Goal: Task Accomplishment & Management: Manage account settings

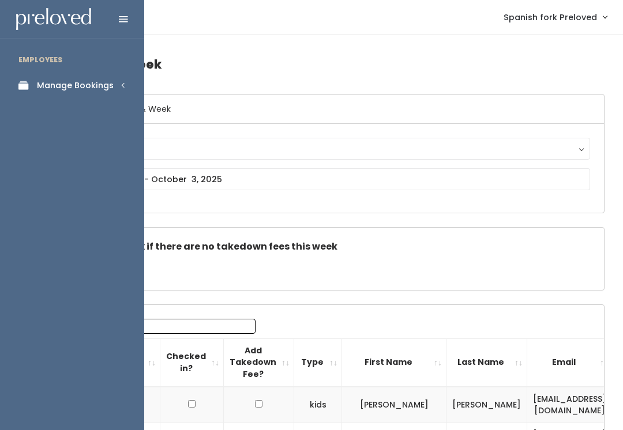
click at [93, 88] on div "Manage Bookings" at bounding box center [75, 86] width 77 height 12
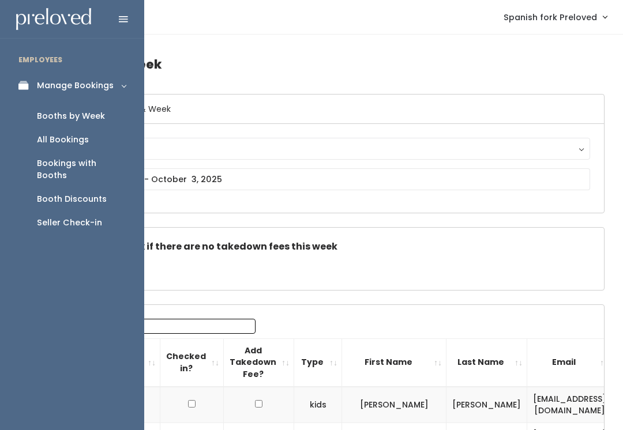
click at [86, 116] on div "Booths by Week" at bounding box center [71, 116] width 68 height 12
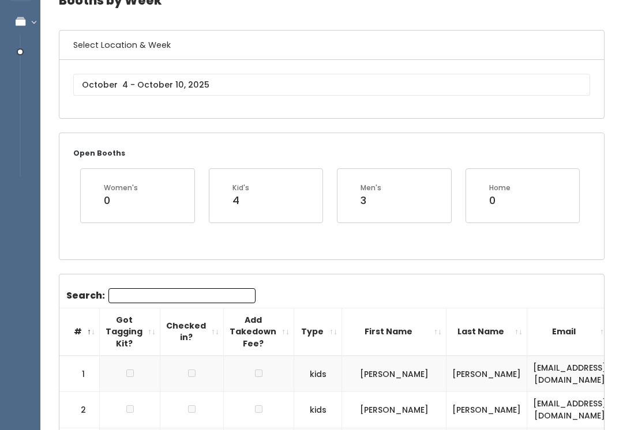
scroll to position [70, 0]
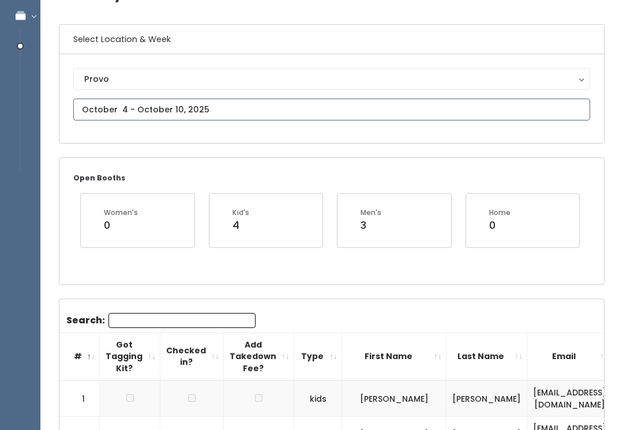
click at [219, 110] on input "text" at bounding box center [331, 110] width 517 height 22
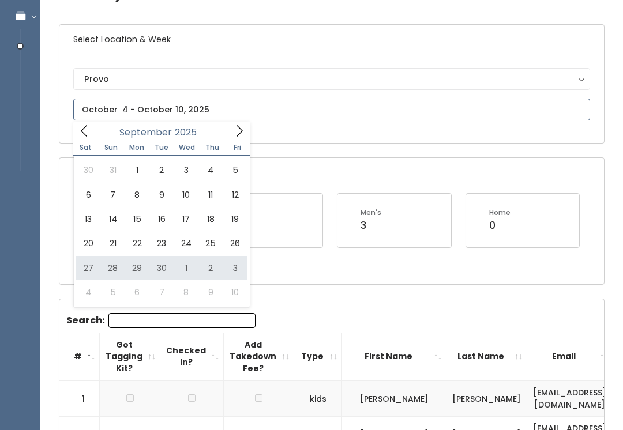
type input "September 27 to October 3"
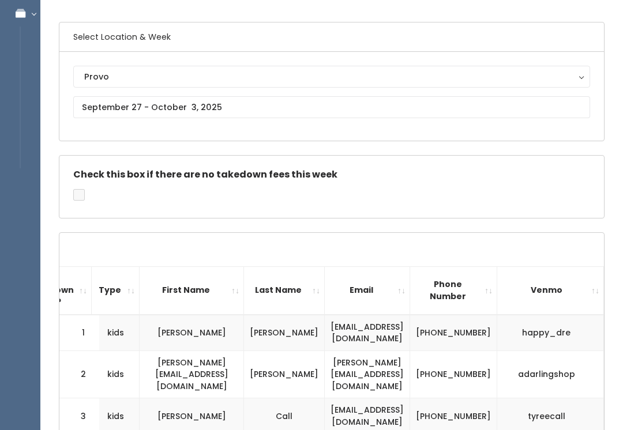
scroll to position [73, 0]
click at [170, 73] on div "Provo" at bounding box center [331, 76] width 495 height 13
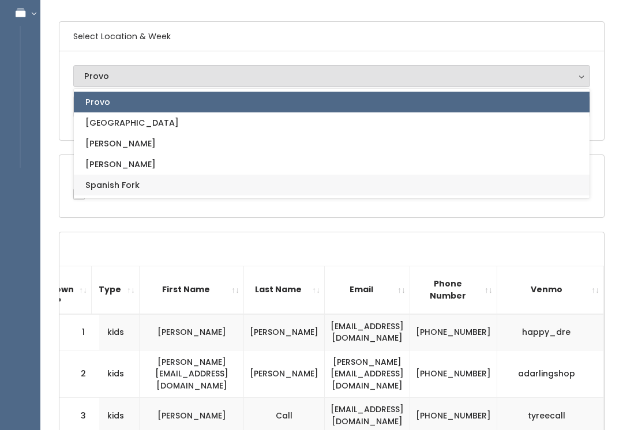
click at [137, 187] on span "Spanish Fork" at bounding box center [112, 185] width 54 height 13
select select "2"
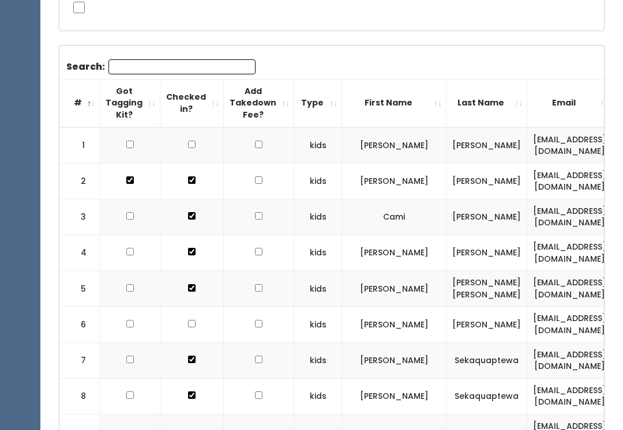
click at [188, 141] on input "checkbox" at bounding box center [192, 145] width 8 height 8
checkbox input "true"
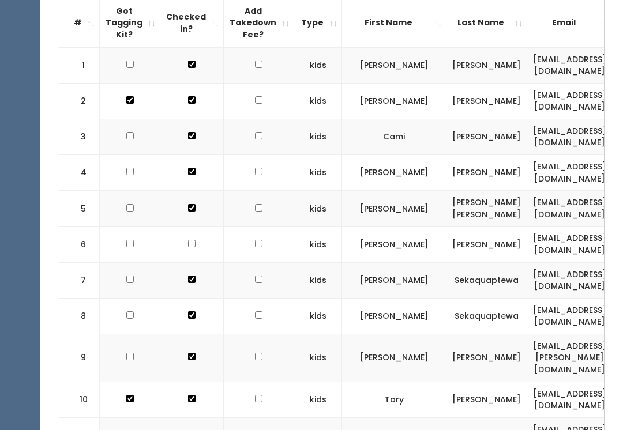
scroll to position [340, 0]
click at [194, 234] on td at bounding box center [191, 245] width 63 height 36
click at [188, 240] on input "checkbox" at bounding box center [192, 244] width 8 height 8
checkbox input "true"
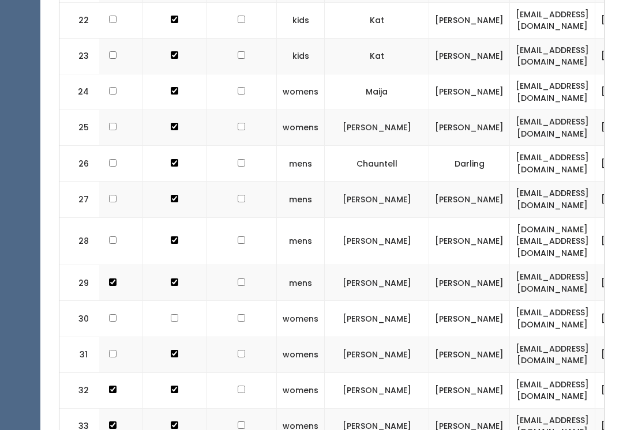
scroll to position [0, 18]
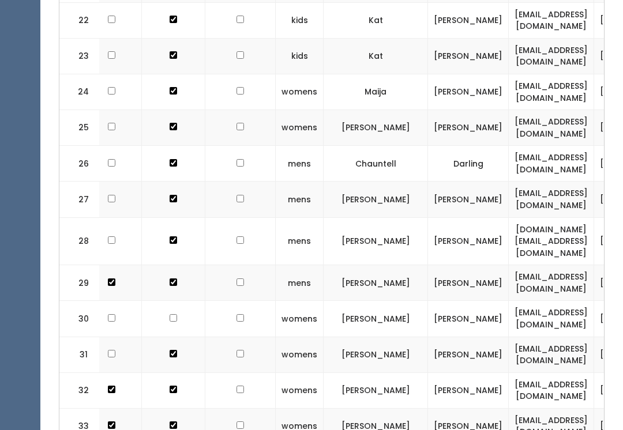
click at [171, 314] on input "checkbox" at bounding box center [174, 318] width 8 height 8
checkbox input "true"
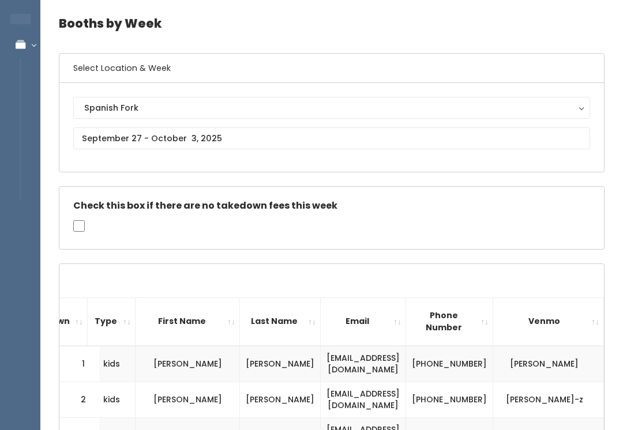
scroll to position [0, 0]
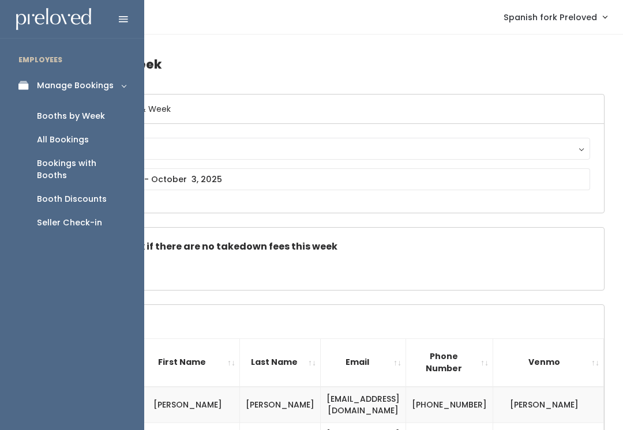
click at [90, 217] on div "Seller Check-in" at bounding box center [69, 223] width 65 height 12
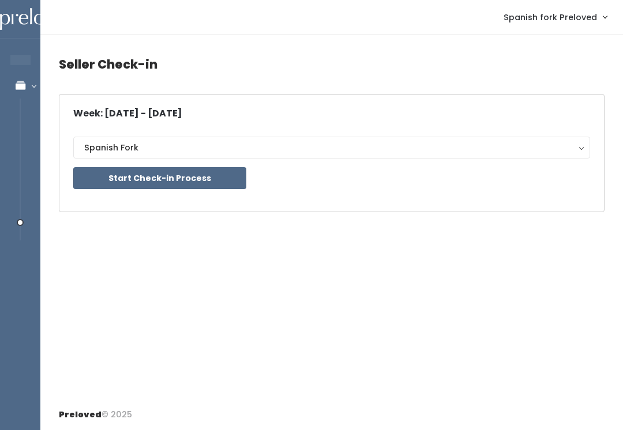
click at [237, 171] on button "Start Check-in Process" at bounding box center [159, 178] width 173 height 22
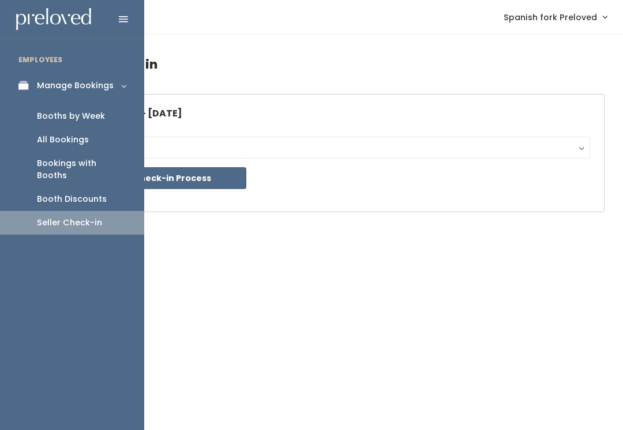
click at [73, 217] on div "Seller Check-in" at bounding box center [69, 223] width 65 height 12
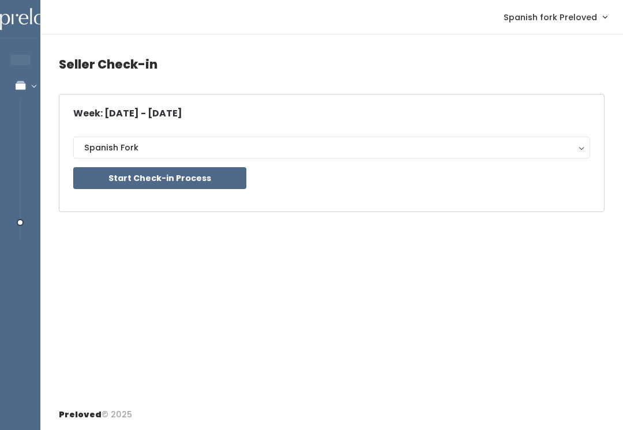
click at [207, 151] on div "Spanish Fork" at bounding box center [331, 147] width 495 height 13
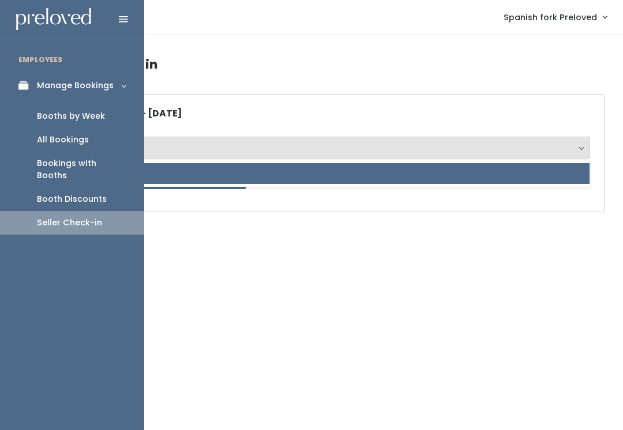
click at [69, 116] on div "Booths by Week" at bounding box center [71, 116] width 68 height 12
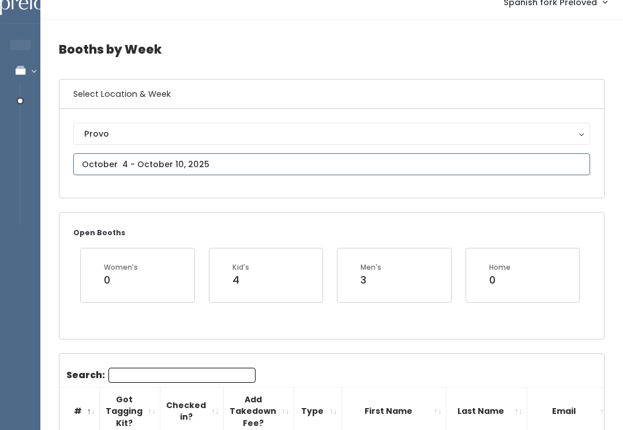
click at [215, 157] on input "text" at bounding box center [331, 165] width 517 height 22
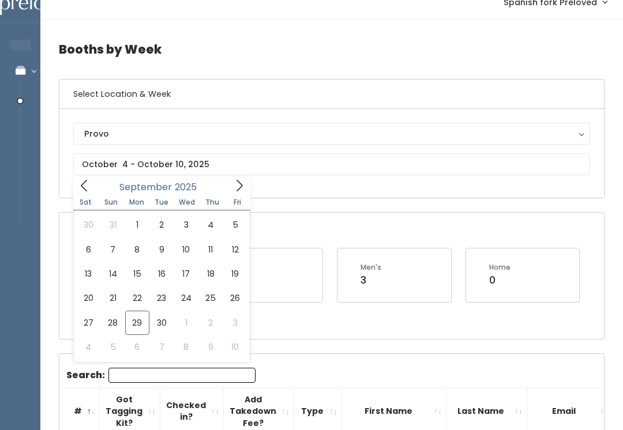
click at [234, 141] on button "Provo" at bounding box center [331, 134] width 517 height 22
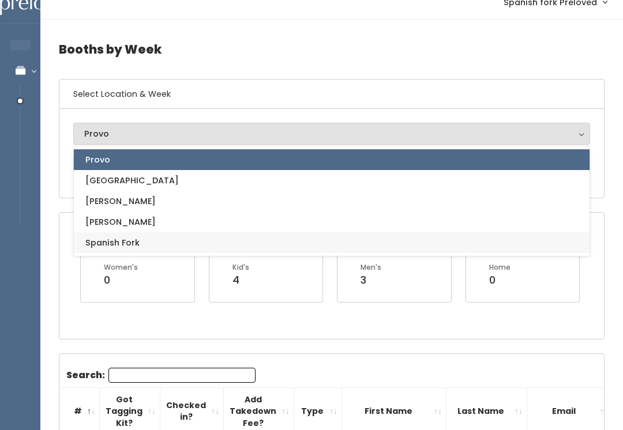
click at [152, 244] on link "Spanish Fork" at bounding box center [332, 243] width 516 height 21
select select "2"
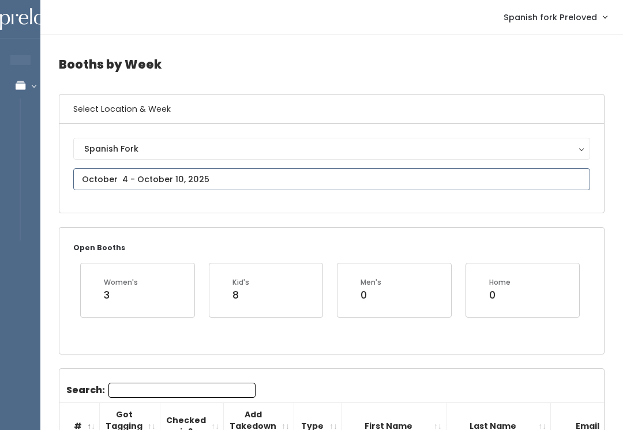
click at [309, 183] on input "text" at bounding box center [331, 179] width 517 height 22
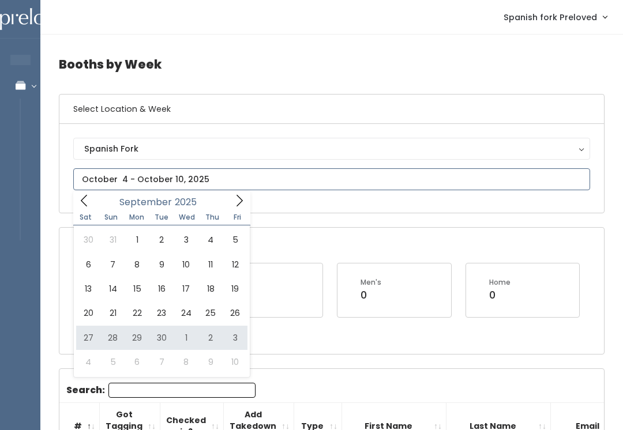
type input "September 27 to October 3"
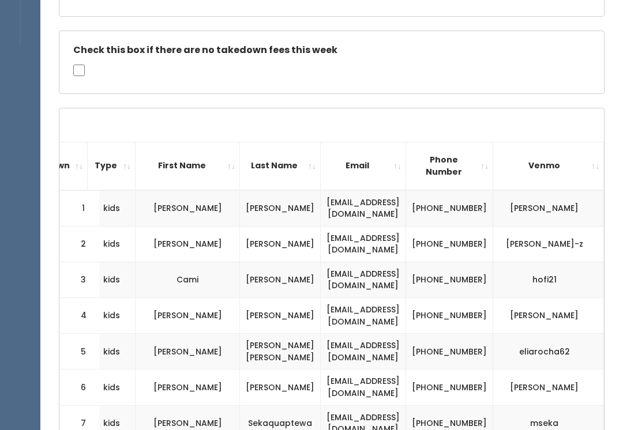
scroll to position [0, 242]
